Goal: Book appointment/travel/reservation

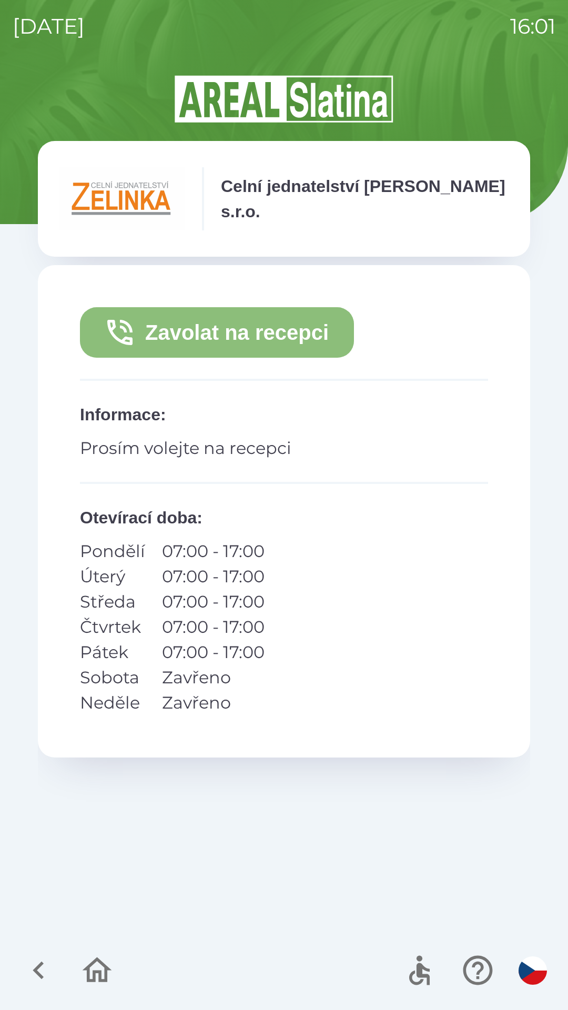
click at [285, 341] on button "Zavolat na recepci" at bounding box center [217, 332] width 274 height 50
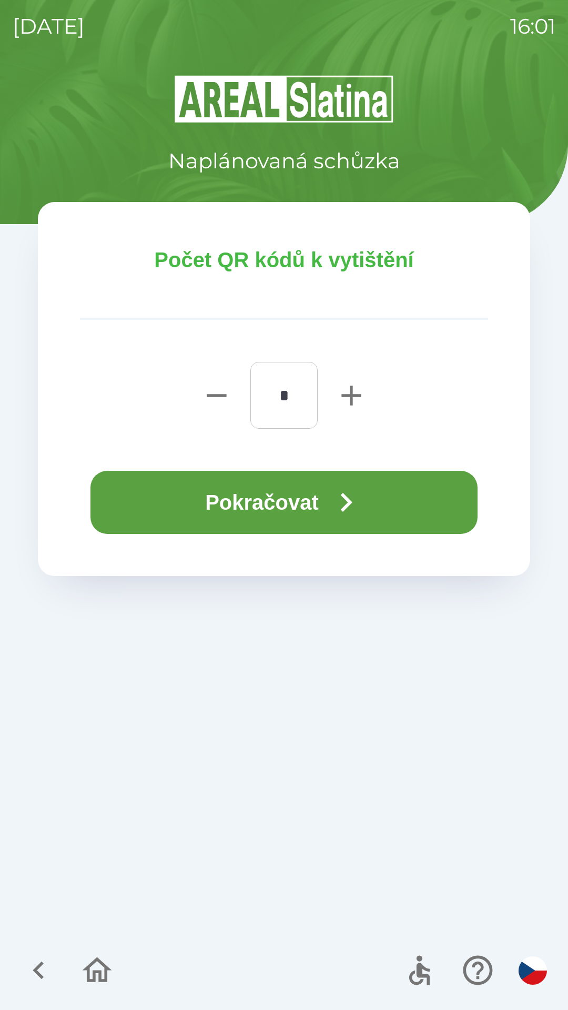
click at [361, 502] on icon "button" at bounding box center [346, 502] width 38 height 38
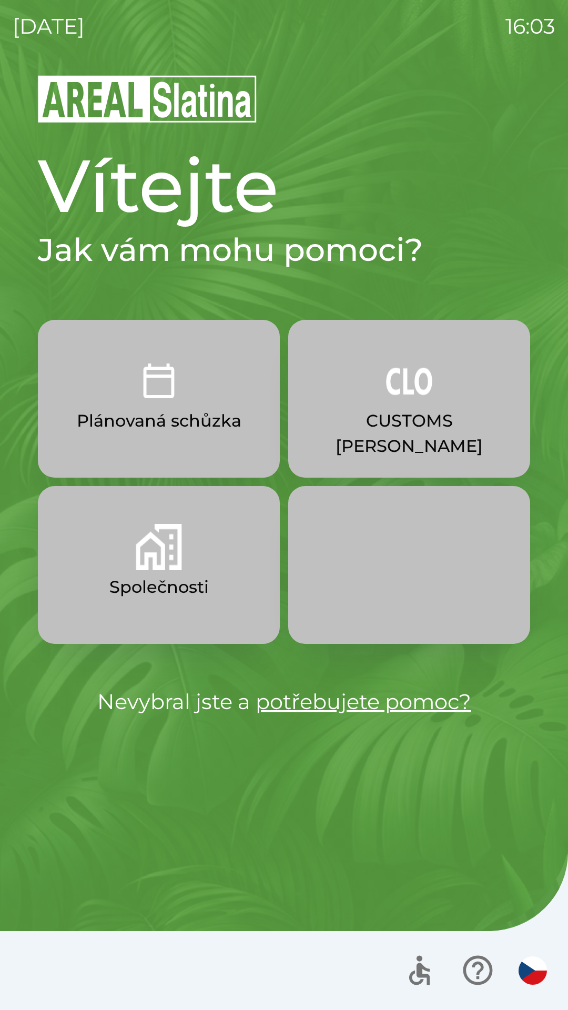
click at [157, 562] on img "button" at bounding box center [159, 547] width 46 height 46
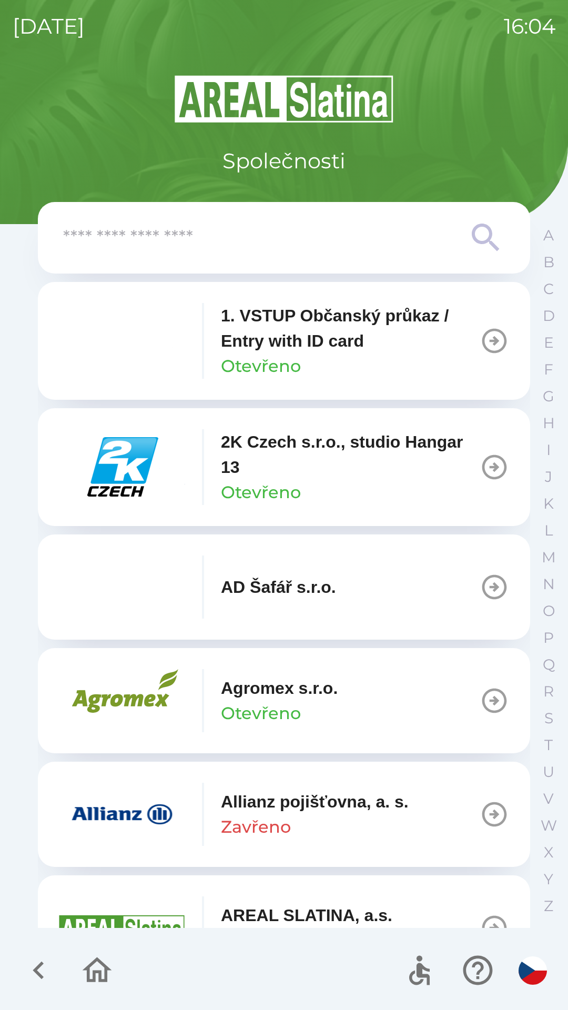
click at [340, 237] on input "text" at bounding box center [263, 238] width 400 height 29
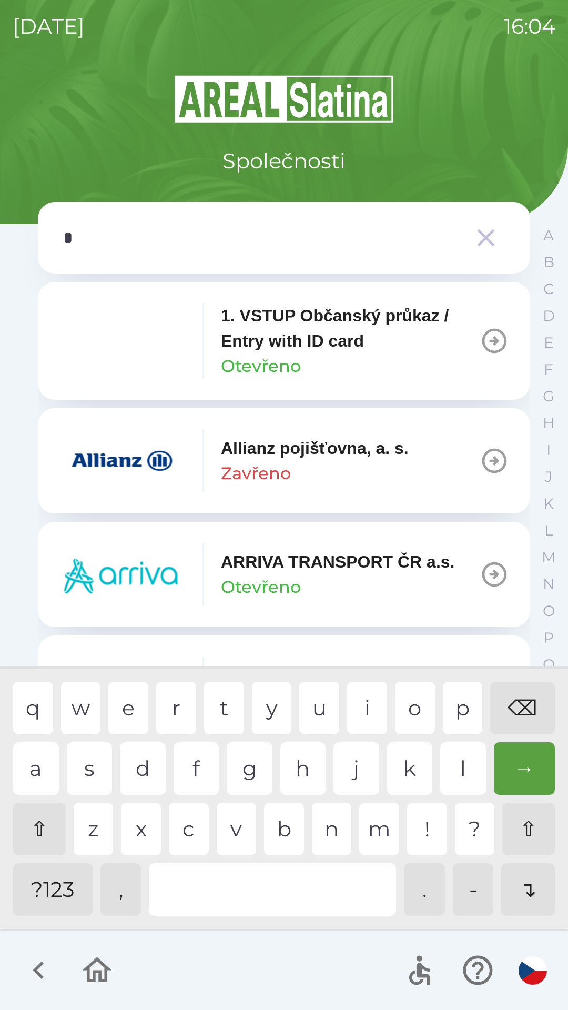
click at [462, 694] on div "p" at bounding box center [463, 708] width 40 height 53
type input "**"
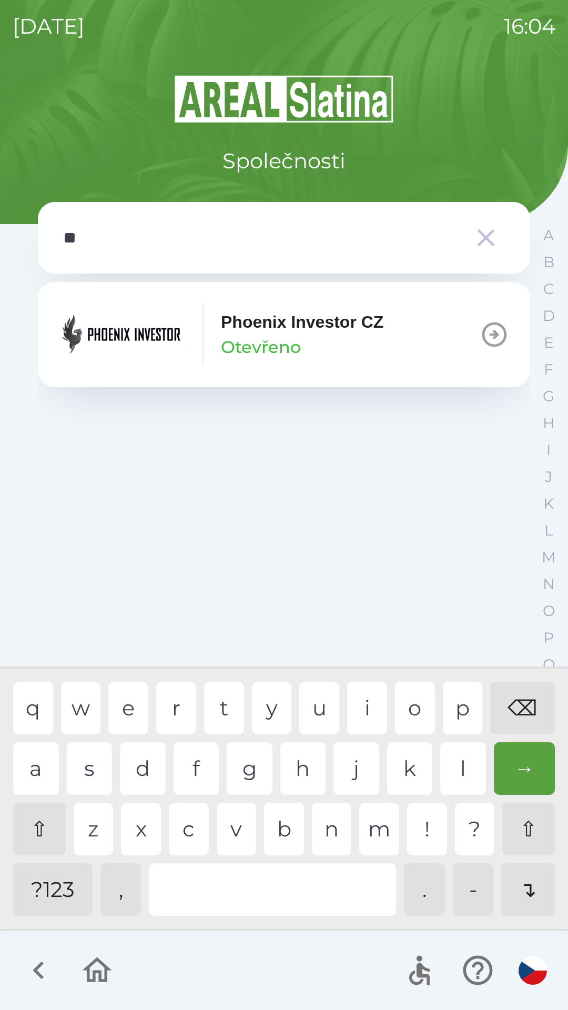
click at [254, 307] on div "Phoenix Investor CZ Otevřeno" at bounding box center [221, 334] width 325 height 63
